Goal: Task Accomplishment & Management: Manage account settings

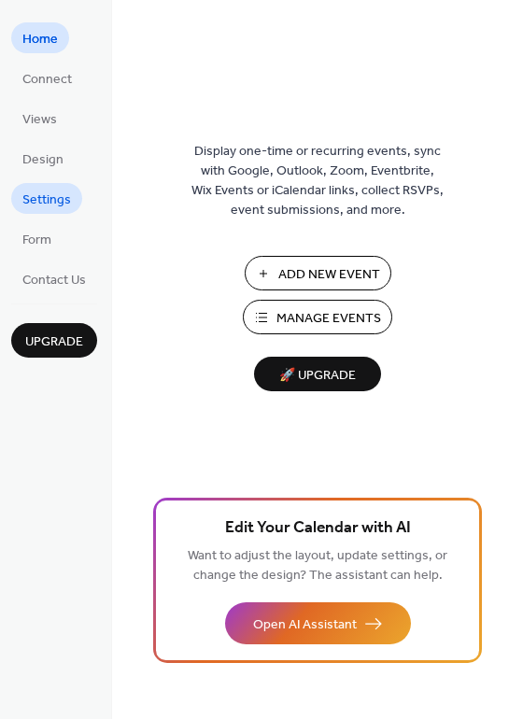
click at [45, 200] on span "Settings" at bounding box center [46, 200] width 49 height 20
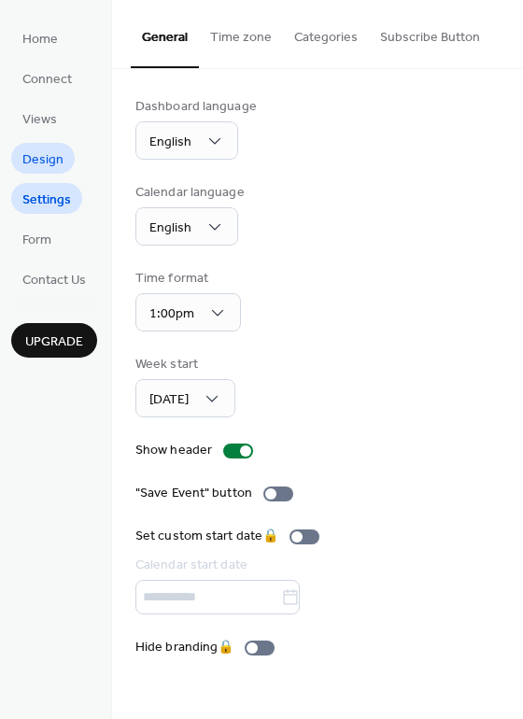
click at [49, 156] on span "Design" at bounding box center [42, 160] width 41 height 20
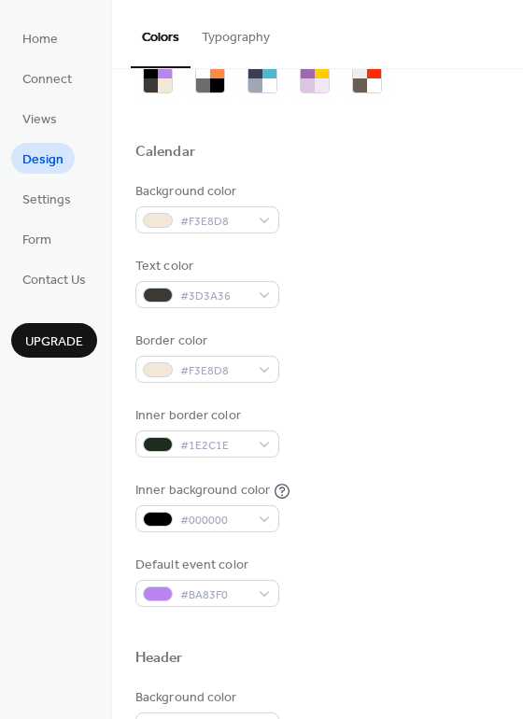
scroll to position [79, 0]
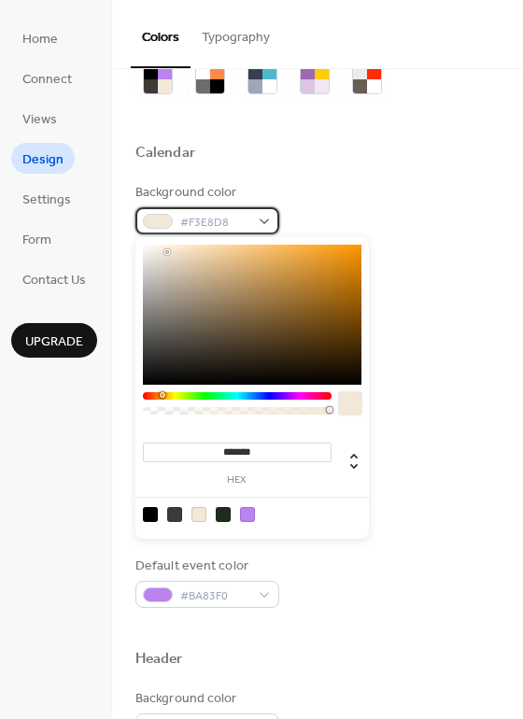
click at [268, 221] on div "#F3E8D8" at bounding box center [207, 220] width 144 height 27
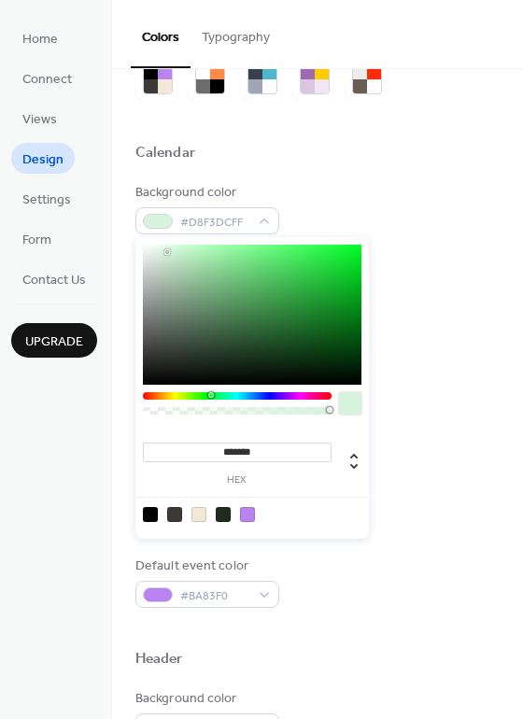
click at [210, 395] on div at bounding box center [237, 395] width 189 height 7
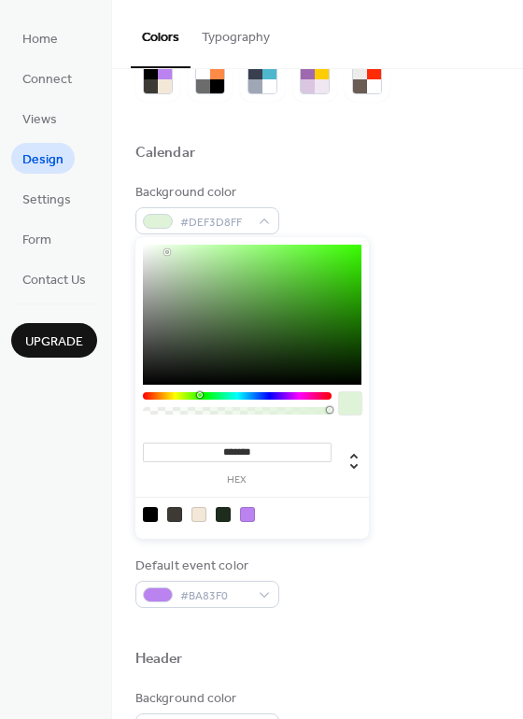
click at [199, 395] on div at bounding box center [237, 395] width 189 height 7
type input "*******"
click at [293, 344] on div at bounding box center [252, 315] width 218 height 140
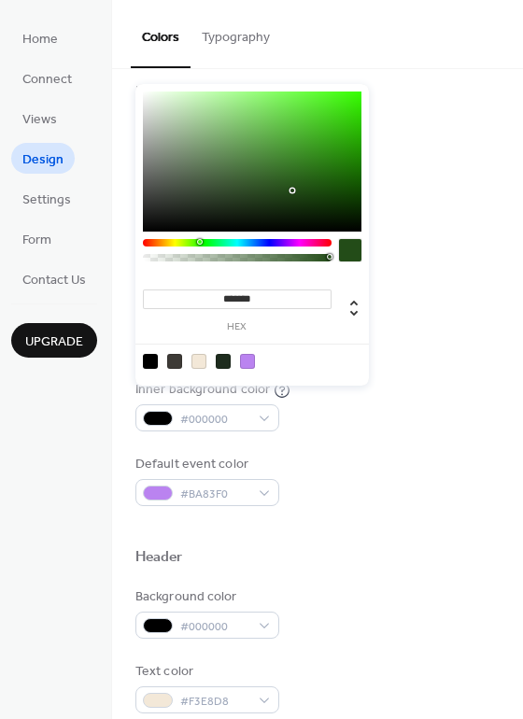
scroll to position [363, 0]
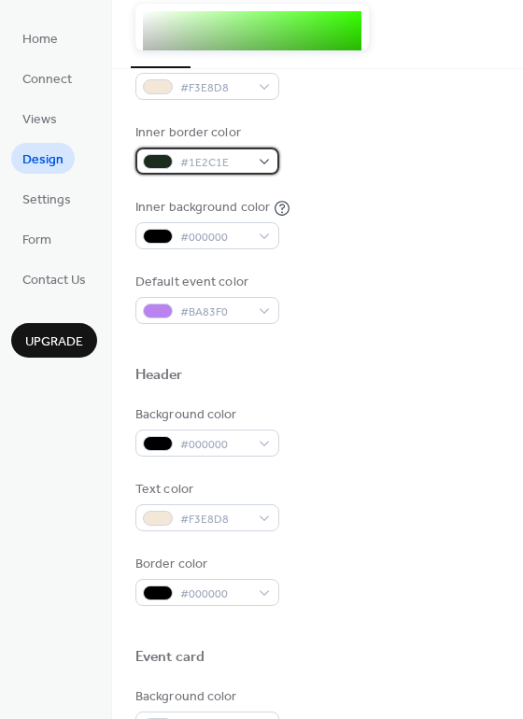
click at [265, 156] on div "#1E2C1E" at bounding box center [207, 161] width 144 height 27
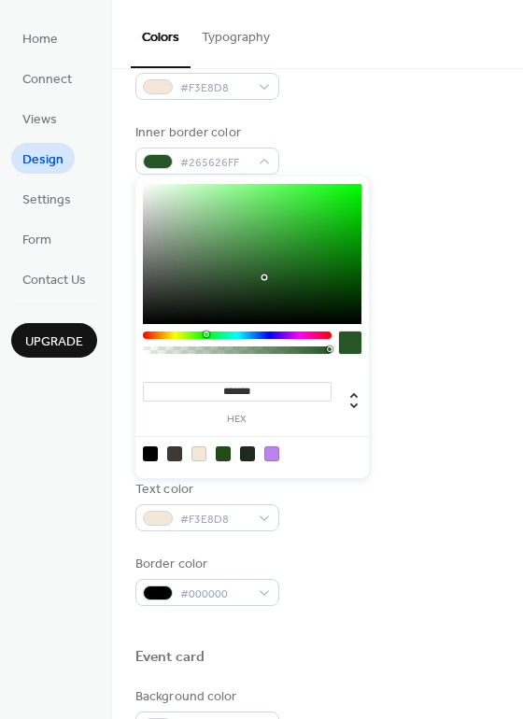
click at [263, 277] on div at bounding box center [252, 254] width 218 height 140
click at [160, 282] on div at bounding box center [252, 254] width 218 height 140
click at [319, 260] on div at bounding box center [252, 254] width 218 height 140
type input "*******"
click at [274, 276] on div at bounding box center [252, 254] width 218 height 140
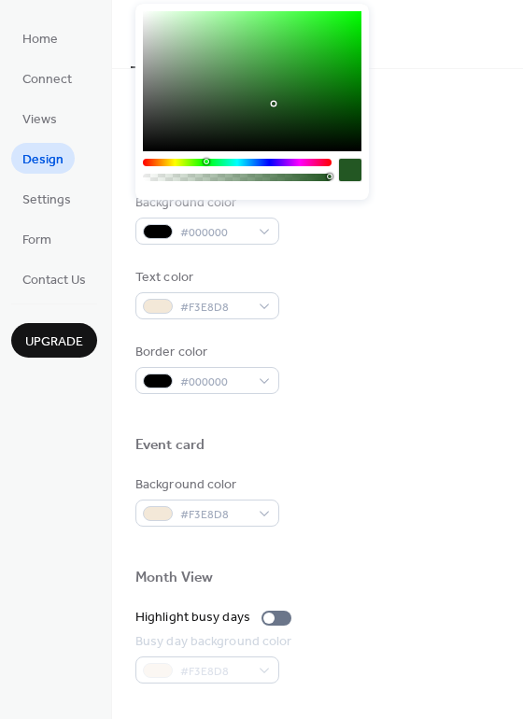
scroll to position [580, 0]
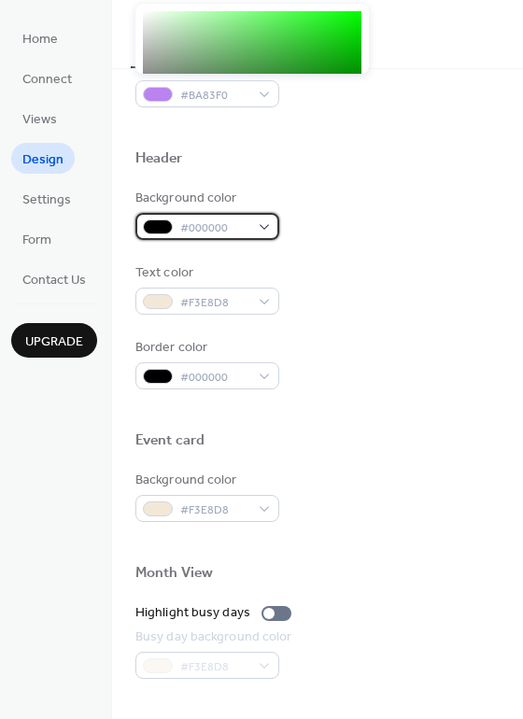
click at [264, 232] on div "#000000" at bounding box center [207, 226] width 144 height 27
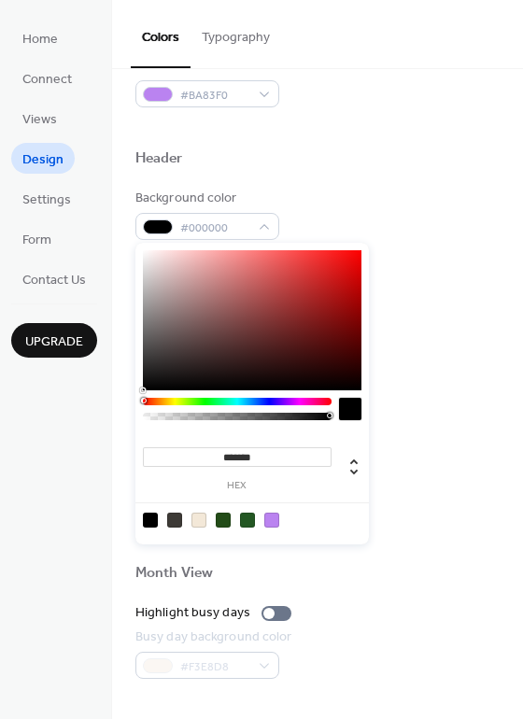
click at [198, 520] on div at bounding box center [198, 520] width 15 height 15
type input "*******"
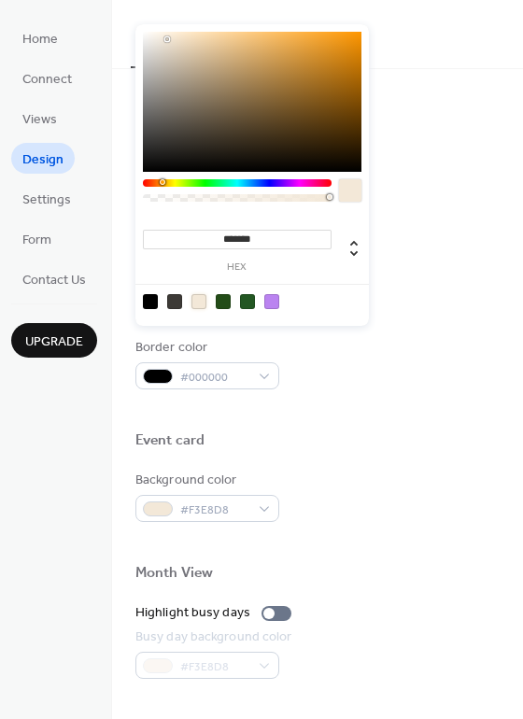
scroll to position [797, 0]
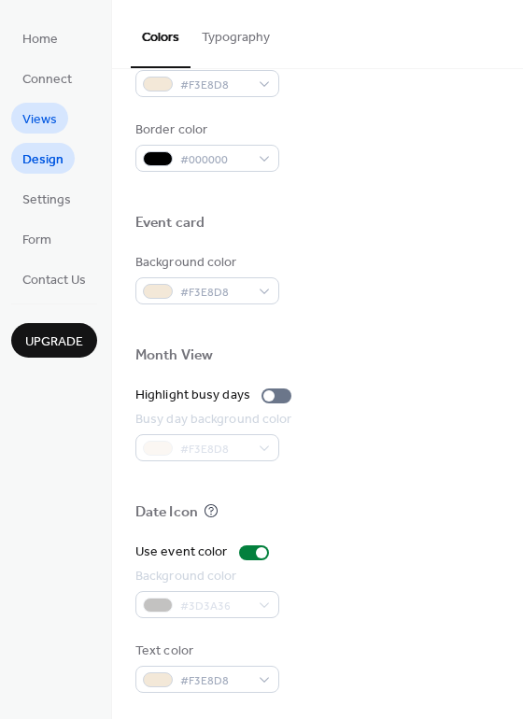
click at [50, 127] on span "Views" at bounding box center [39, 120] width 35 height 20
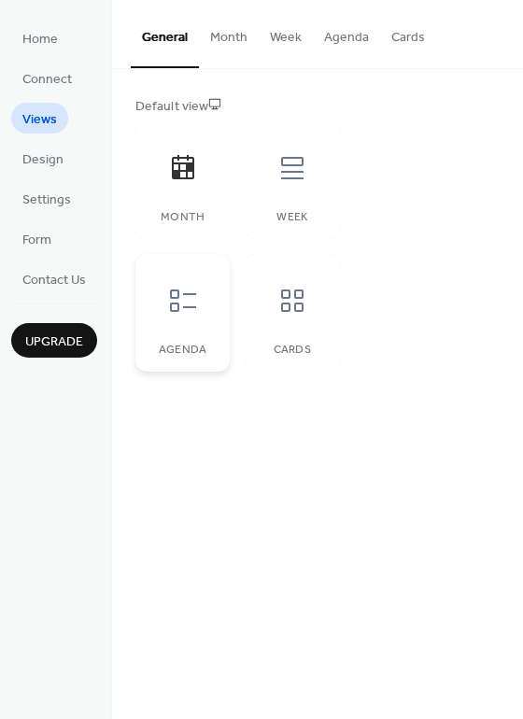
click at [179, 315] on div at bounding box center [183, 301] width 56 height 56
click at [288, 310] on icon at bounding box center [292, 300] width 22 height 22
click at [211, 195] on div "Month" at bounding box center [182, 180] width 94 height 118
